Goal: Task Accomplishment & Management: Use online tool/utility

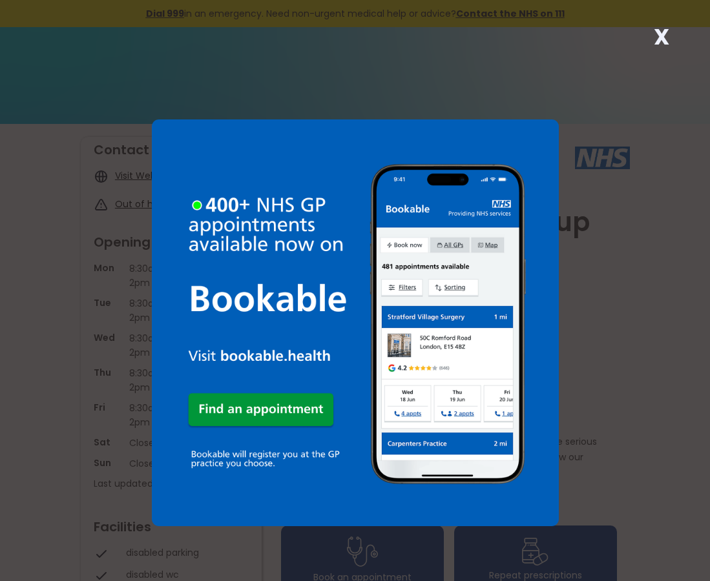
click at [665, 32] on strong "X" at bounding box center [661, 36] width 15 height 31
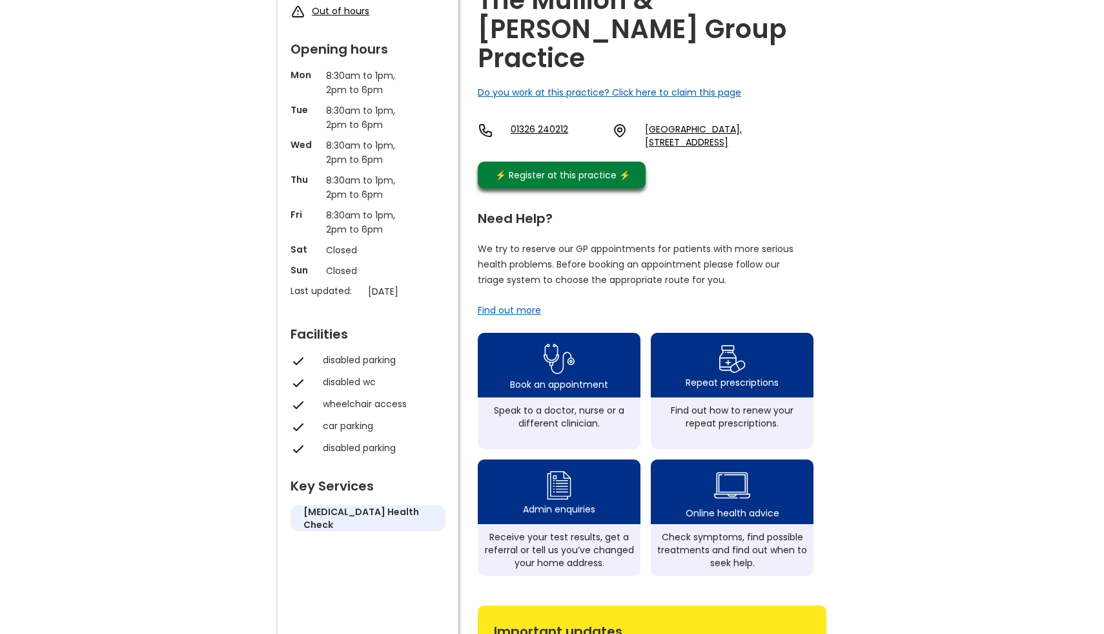
scroll to position [207, 0]
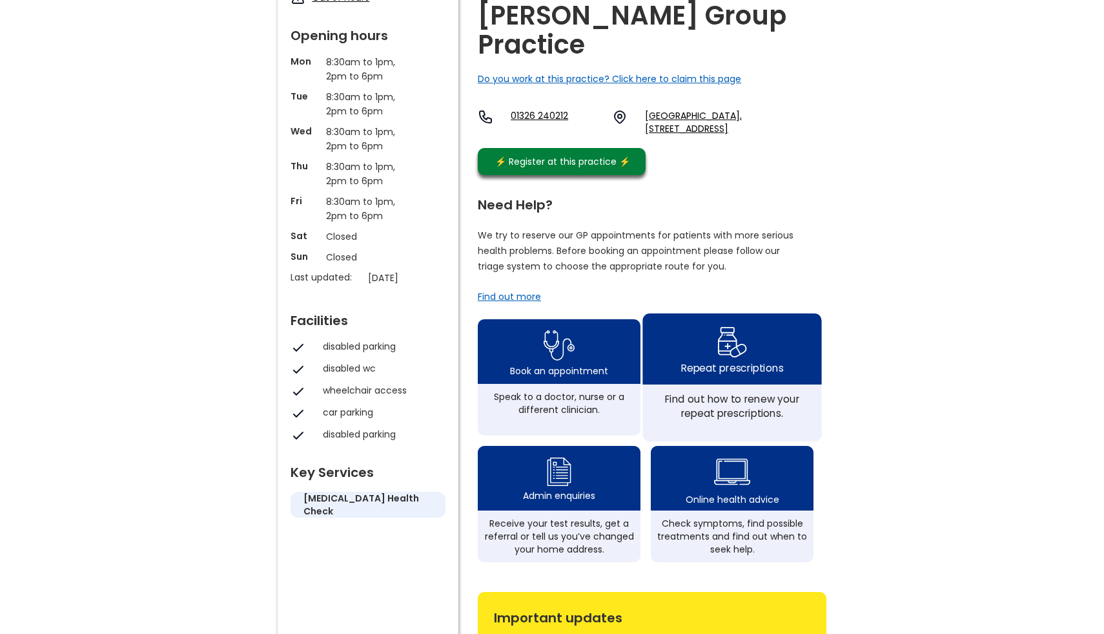
click at [709, 360] on div "Repeat prescriptions" at bounding box center [732, 367] width 102 height 14
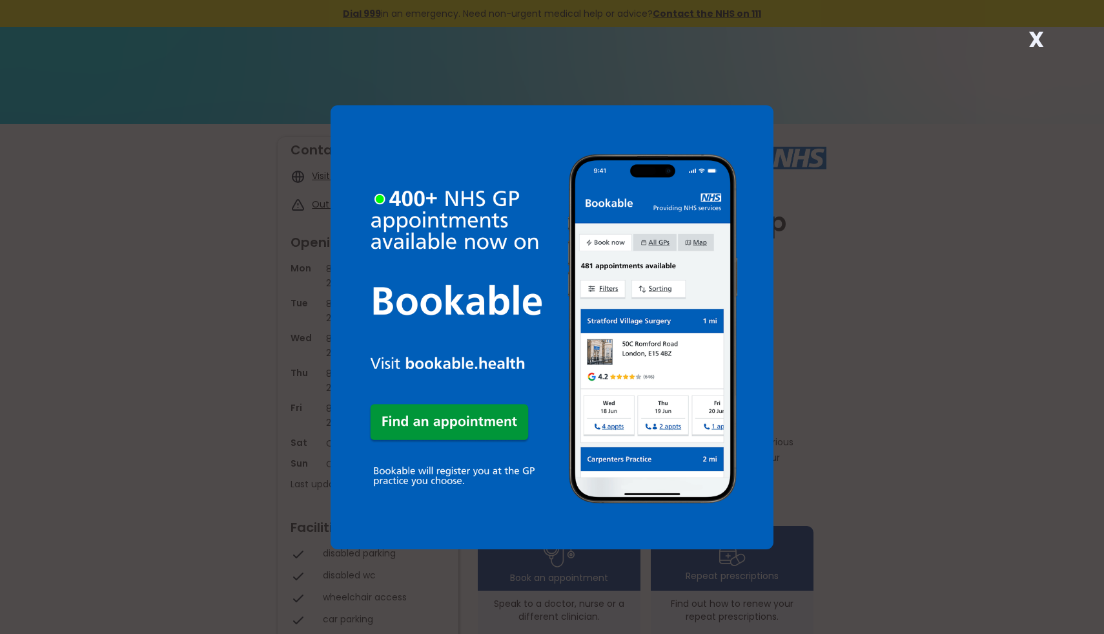
click at [1029, 33] on strong "X" at bounding box center [1036, 39] width 15 height 31
